Goal: Transaction & Acquisition: Purchase product/service

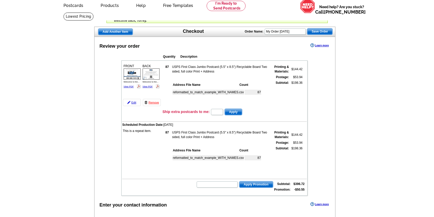
scroll to position [25, 0]
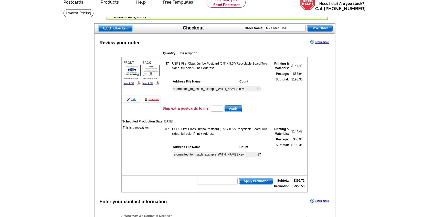
click at [136, 100] on link "Edit" at bounding box center [132, 98] width 18 height 7
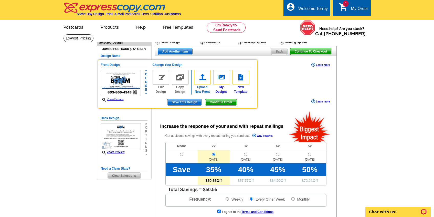
click at [204, 76] on img at bounding box center [202, 77] width 17 height 15
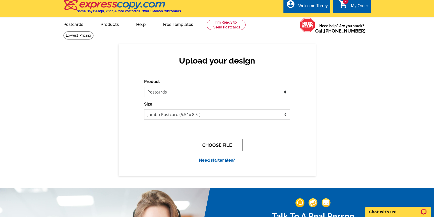
click at [207, 147] on button "CHOOSE FILE" at bounding box center [217, 145] width 51 height 12
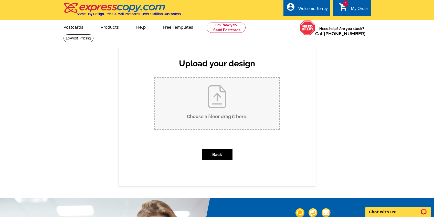
click at [213, 107] on input "Choose a file or drag it here ." at bounding box center [217, 104] width 124 height 52
type input "C:\fakepath\Welcome to the neighborhood! (1).pdf"
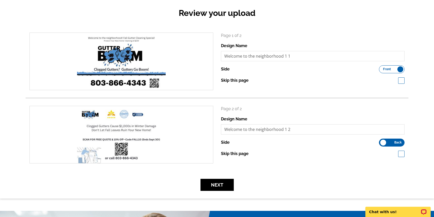
scroll to position [36, 0]
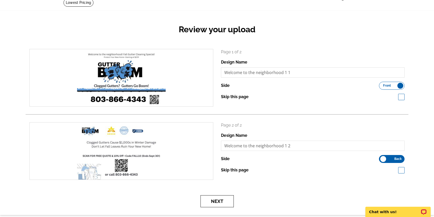
click at [222, 199] on button "Next" at bounding box center [216, 201] width 33 height 12
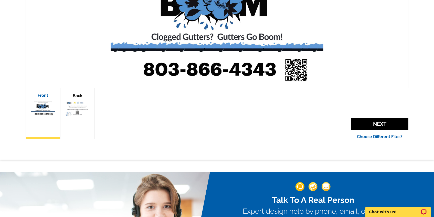
scroll to position [138, 0]
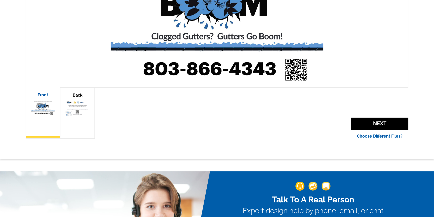
click at [86, 103] on img at bounding box center [78, 107] width 24 height 15
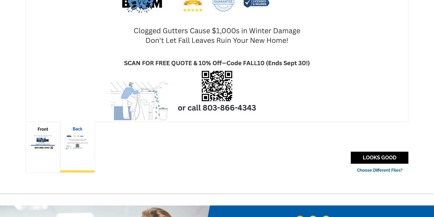
scroll to position [107, 0]
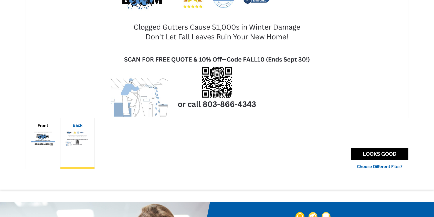
click at [42, 133] on img at bounding box center [43, 138] width 24 height 15
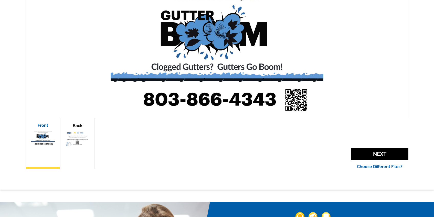
click at [74, 135] on img at bounding box center [78, 138] width 24 height 15
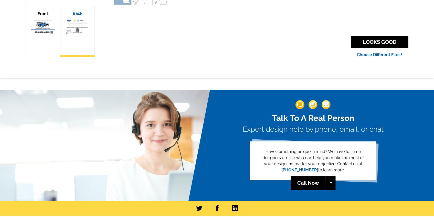
scroll to position [218, 0]
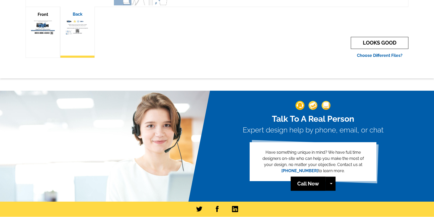
click at [376, 37] on link "LOOKS GOOD" at bounding box center [380, 43] width 58 height 12
click at [373, 42] on link "LOOKS GOOD" at bounding box center [380, 43] width 58 height 12
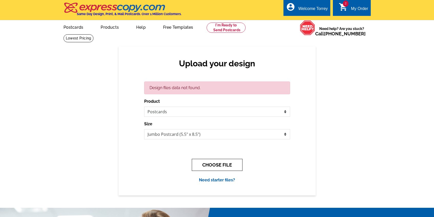
click at [210, 168] on button "CHOOSE FILE" at bounding box center [217, 165] width 51 height 12
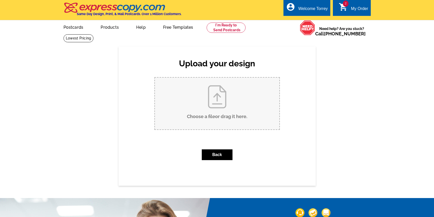
click at [210, 98] on input "Choose a file or drag it here ." at bounding box center [217, 104] width 124 height 52
type input "C:\fakepath\Welcome to the neighborhood! (1).pdf"
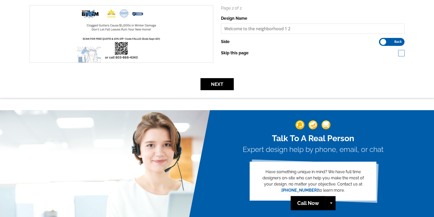
scroll to position [156, 0]
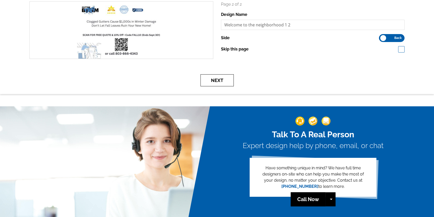
click at [216, 79] on button "Next" at bounding box center [216, 80] width 33 height 12
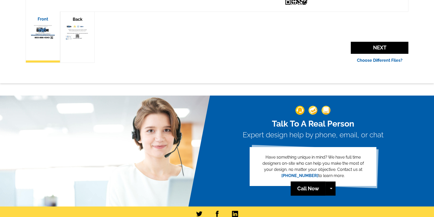
scroll to position [214, 0]
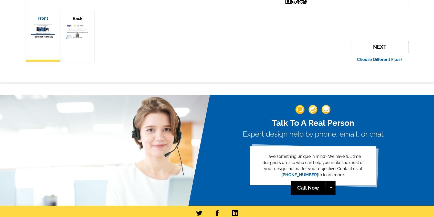
click at [372, 47] on span "Next" at bounding box center [380, 47] width 58 height 12
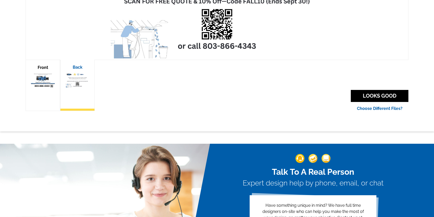
scroll to position [172, 0]
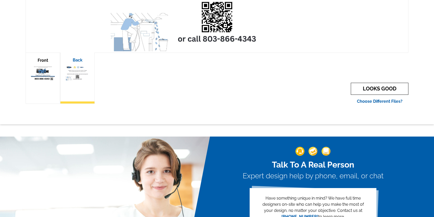
click at [381, 91] on link "LOOKS GOOD" at bounding box center [380, 89] width 58 height 12
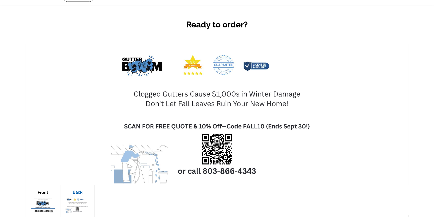
scroll to position [0, 0]
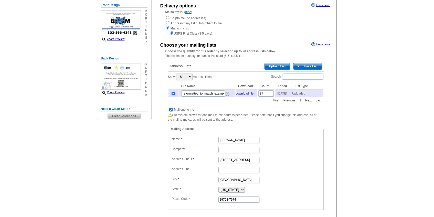
scroll to position [62, 0]
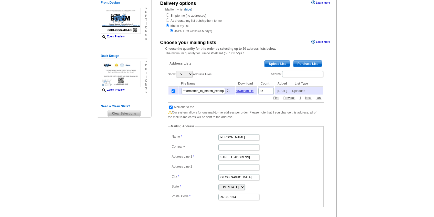
click at [171, 109] on input "checkbox" at bounding box center [170, 106] width 3 height 3
checkbox input "false"
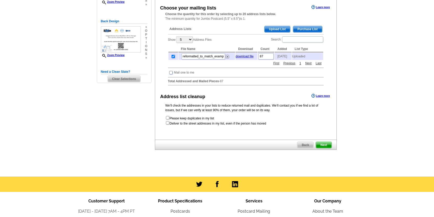
scroll to position [109, 0]
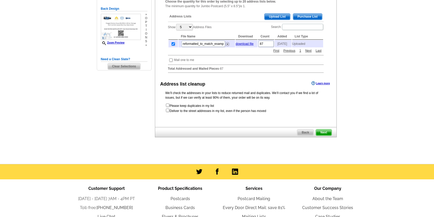
click at [320, 135] on span "Next" at bounding box center [323, 132] width 15 height 6
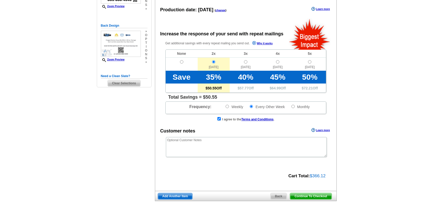
scroll to position [99, 0]
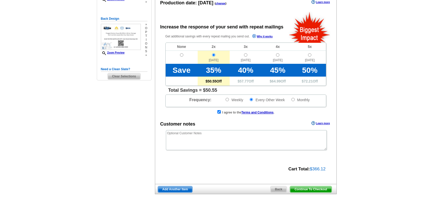
click at [300, 189] on span "Continue To Checkout" at bounding box center [310, 189] width 41 height 6
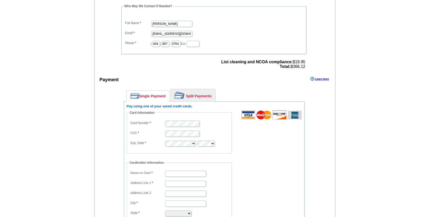
scroll to position [242, 0]
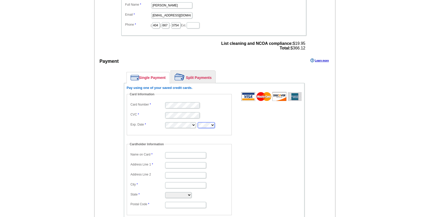
type input "Torrey Moss"
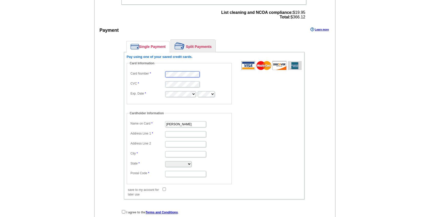
scroll to position [280, 0]
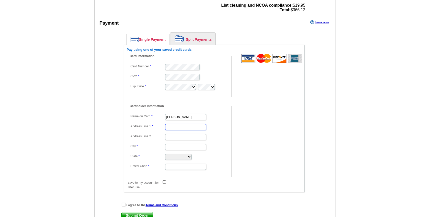
click at [173, 124] on input "Address Line 1" at bounding box center [185, 127] width 41 height 6
type input "3110 Tanzanite Cir"
type input "Fort Mill"
select select "SC"
type input "29708"
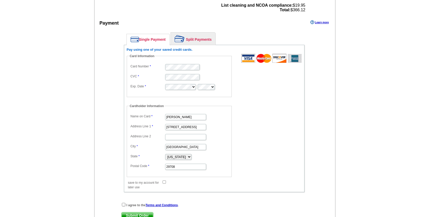
click at [65, 132] on main "Add Another Item Checkout Order Name: My Order 2025-09-04 Save Order Review you…" at bounding box center [217, 3] width 434 height 498
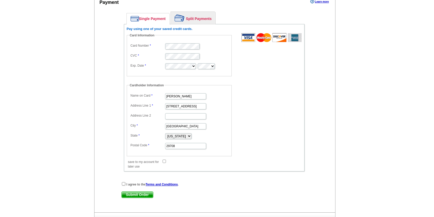
scroll to position [301, 0]
click at [164, 160] on input "save to my account for later use" at bounding box center [163, 160] width 3 height 3
checkbox input "true"
click at [122, 183] on input "checkbox" at bounding box center [123, 182] width 3 height 3
checkbox input "true"
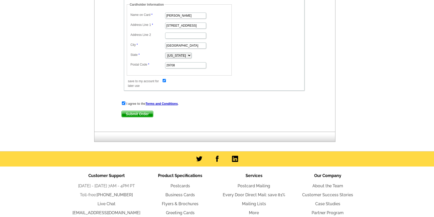
scroll to position [424, 0]
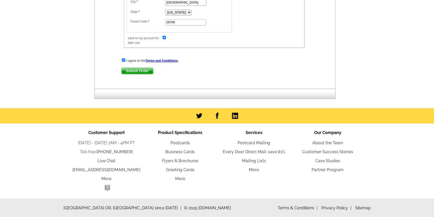
click at [135, 71] on span "Submit Order" at bounding box center [137, 71] width 31 height 6
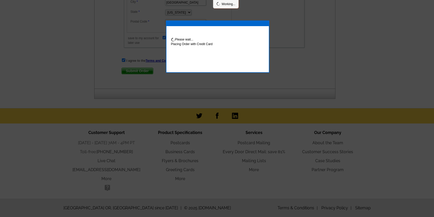
scroll to position [450, 0]
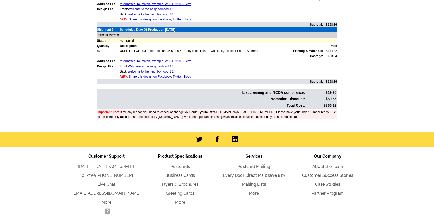
scroll to position [233, 0]
